Goal: Find specific page/section: Find specific page/section

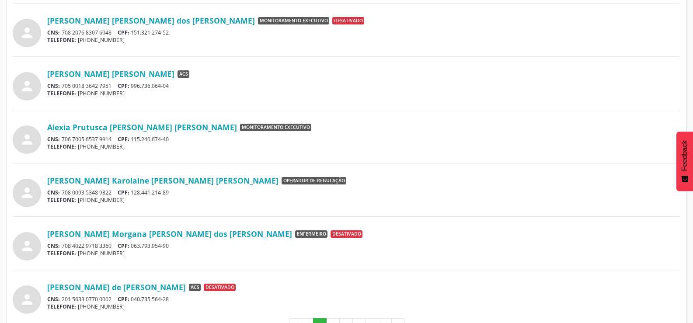
scroll to position [682, 0]
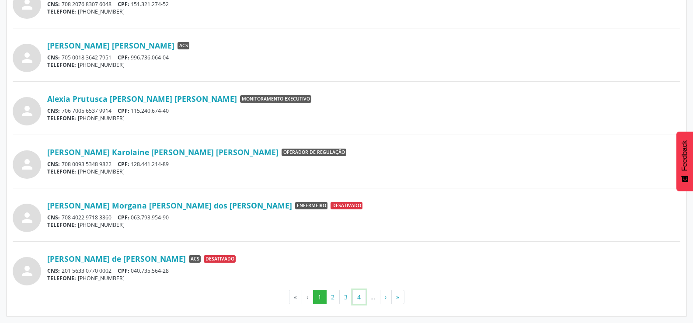
click at [363, 299] on button "4" at bounding box center [360, 297] width 14 height 15
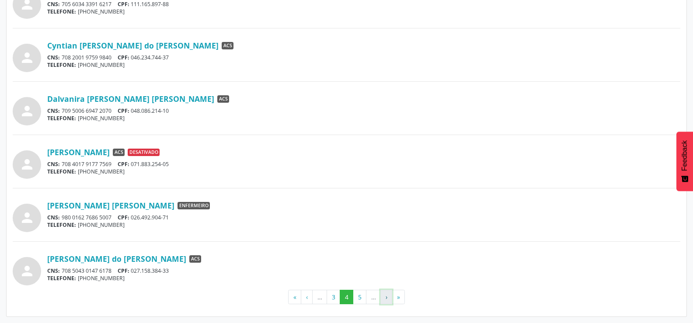
click at [388, 299] on button "›" at bounding box center [387, 297] width 12 height 15
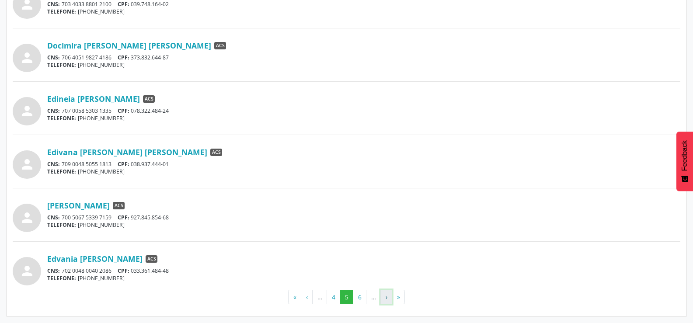
click at [384, 300] on button "›" at bounding box center [387, 297] width 12 height 15
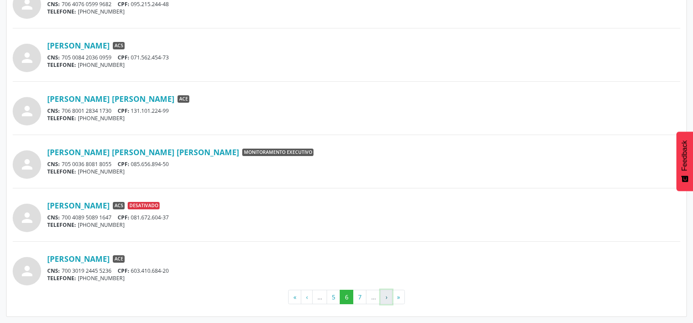
click at [384, 295] on button "›" at bounding box center [387, 297] width 12 height 15
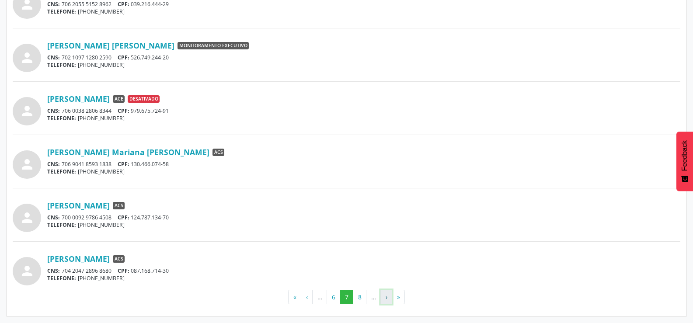
click at [384, 293] on button "›" at bounding box center [387, 297] width 12 height 15
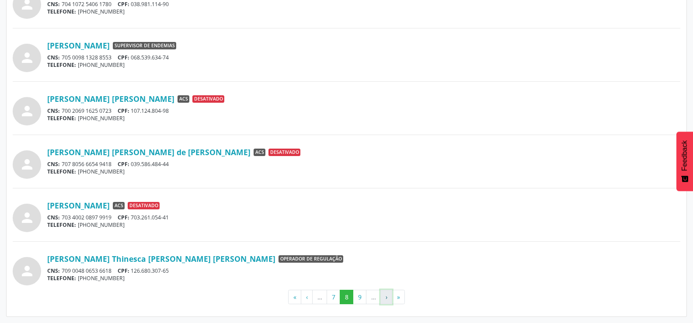
click at [382, 297] on button "›" at bounding box center [387, 297] width 12 height 15
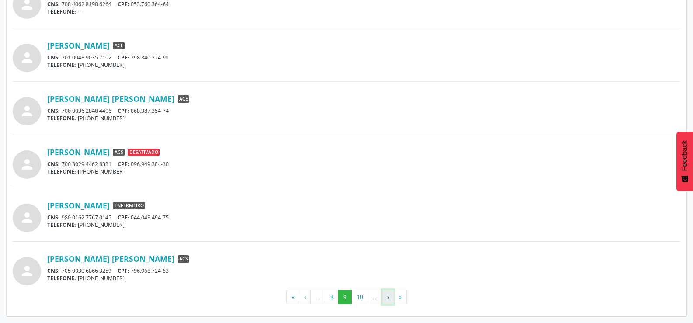
click at [386, 296] on button "›" at bounding box center [388, 297] width 12 height 15
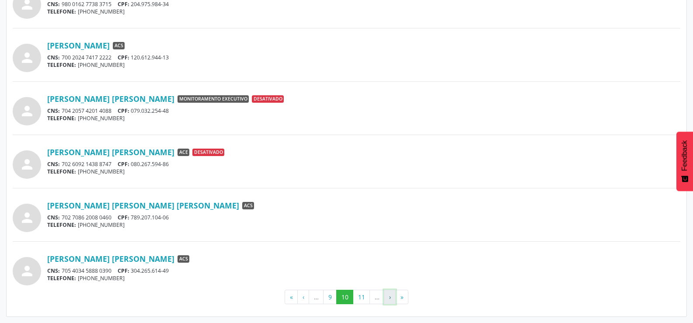
click at [387, 299] on button "›" at bounding box center [390, 297] width 12 height 15
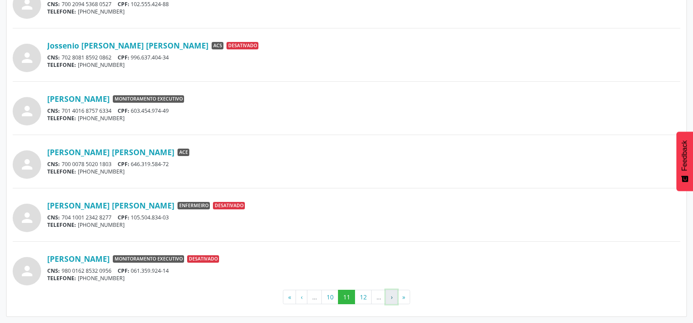
click at [389, 297] on button "›" at bounding box center [392, 297] width 12 height 15
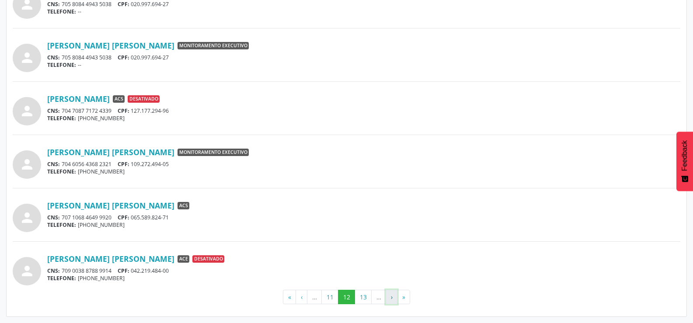
click at [390, 297] on button "›" at bounding box center [392, 297] width 12 height 15
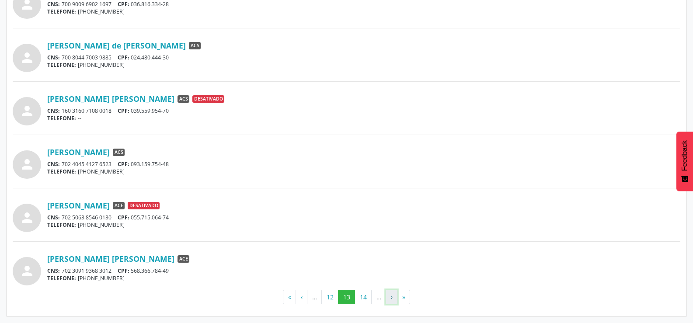
click at [391, 300] on button "›" at bounding box center [392, 297] width 12 height 15
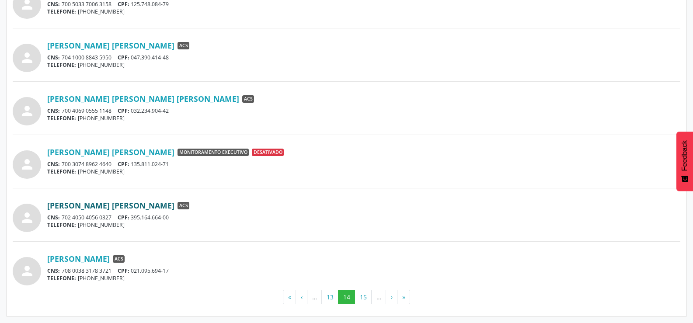
click at [115, 208] on link "[PERSON_NAME] [PERSON_NAME]" at bounding box center [110, 206] width 127 height 10
